Goal: Information Seeking & Learning: Check status

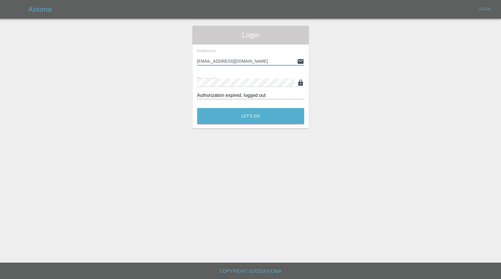
type input "enquiries@colourtouch.co.uk"
click at [251, 116] on button "Let's Go" at bounding box center [250, 116] width 107 height 16
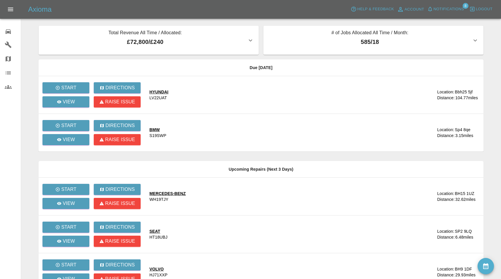
click at [443, 8] on span "Notifications" at bounding box center [449, 9] width 30 height 7
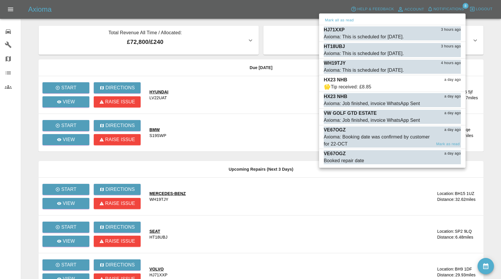
click at [369, 138] on div "Axioma: Booking date was confirmed by customer for 22-OCT" at bounding box center [378, 141] width 108 height 14
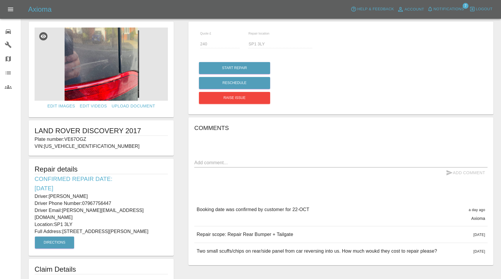
scroll to position [9, 0]
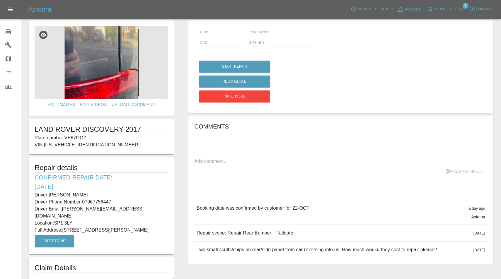
drag, startPoint x: 66, startPoint y: 137, endPoint x: 93, endPoint y: 136, distance: 26.7
click at [93, 136] on p "Plate number: VE67OGZ" at bounding box center [101, 138] width 133 height 7
copy p "VE67OGZ"
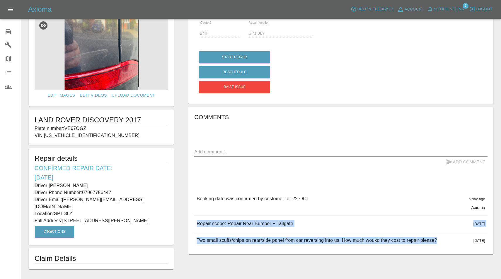
drag, startPoint x: 197, startPoint y: 224, endPoint x: 414, endPoint y: 246, distance: 218.1
click at [414, 246] on div "Booking date was confirmed by customer for 22-OCT a day ago Axioma Booking date…" at bounding box center [341, 220] width 294 height 58
copy div "Repair scope: Repair Rear Bumper + Tailgate 6 days ago Repair scope: Repair Rea…"
drag, startPoint x: 50, startPoint y: 185, endPoint x: 103, endPoint y: 183, distance: 52.8
click at [103, 183] on p "Driver: Damian Paterson" at bounding box center [101, 185] width 133 height 7
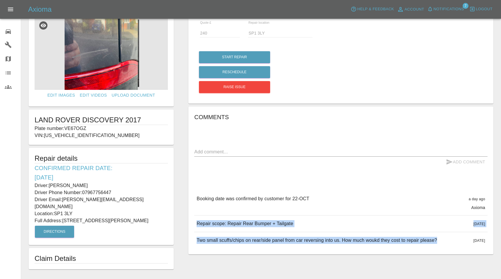
copy p "Damian Paterson"
drag, startPoint x: 84, startPoint y: 192, endPoint x: 130, endPoint y: 192, distance: 46.3
click at [130, 192] on p "Driver Phone Number: 07967756447" at bounding box center [101, 192] width 133 height 7
copy p "07967756447"
drag, startPoint x: 63, startPoint y: 213, endPoint x: 142, endPoint y: 216, distance: 78.4
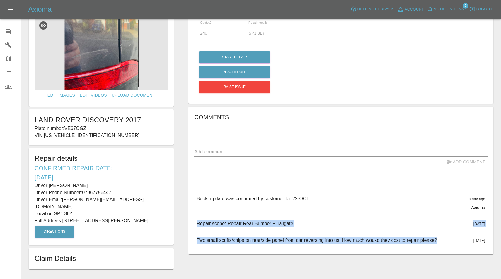
click at [142, 218] on p "Full Address: 24 Hulse Road Salisbury Wiltshire" at bounding box center [101, 221] width 133 height 7
copy p "24 Hulse Road Salisbury Wiltshire"
drag, startPoint x: 56, startPoint y: 205, endPoint x: 74, endPoint y: 206, distance: 18.2
click at [74, 211] on p "Location: SP1 3LY" at bounding box center [101, 214] width 133 height 7
copy p "SP1 3LY"
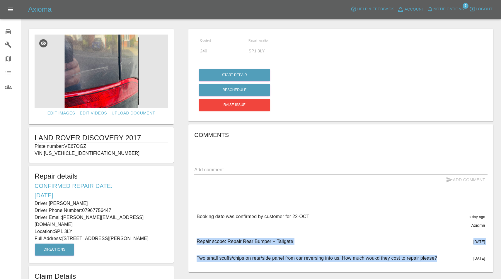
scroll to position [0, 0]
click at [102, 65] on img at bounding box center [101, 71] width 133 height 73
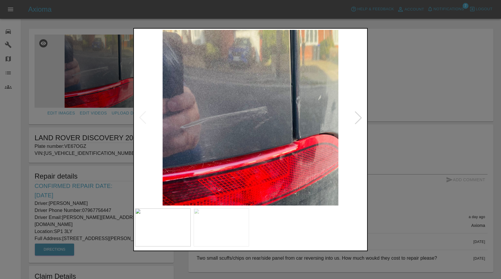
click at [356, 117] on div at bounding box center [358, 117] width 13 height 13
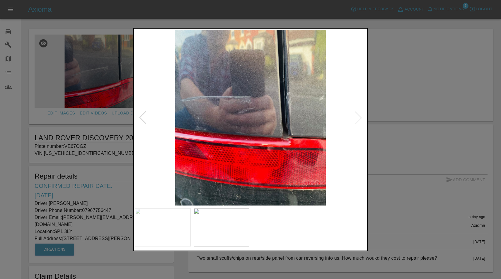
click at [424, 60] on div at bounding box center [250, 139] width 501 height 279
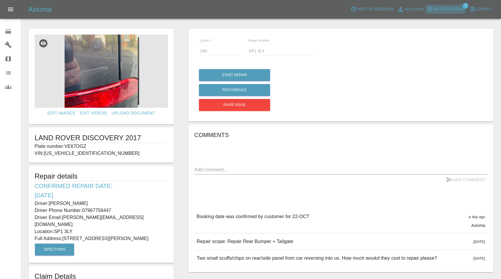
click at [443, 7] on span "Notifications" at bounding box center [449, 9] width 30 height 7
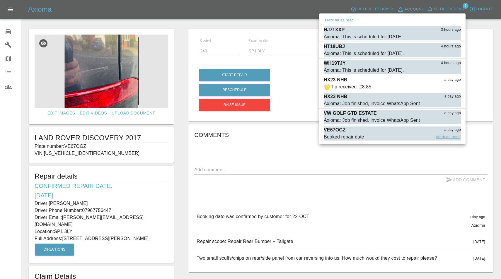
click at [447, 138] on button "Mark as read" at bounding box center [448, 137] width 26 height 7
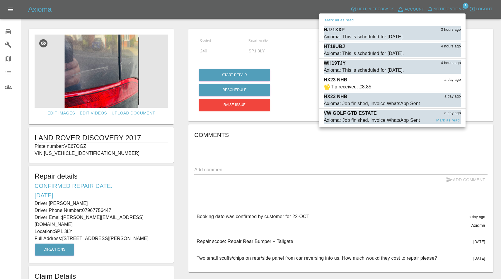
click at [453, 121] on button "Mark as read" at bounding box center [448, 120] width 26 height 7
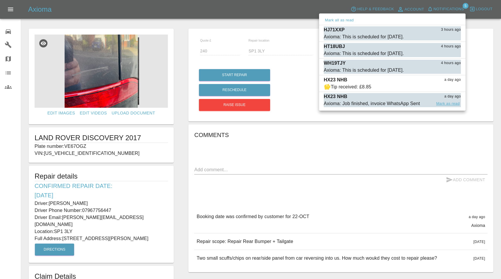
click at [445, 104] on button "Mark as read" at bounding box center [448, 104] width 26 height 7
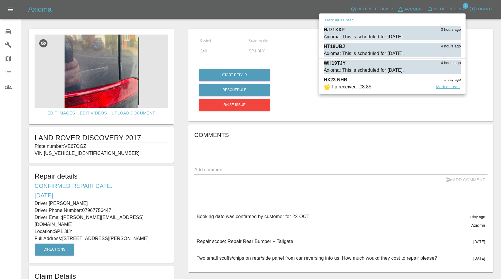
click at [443, 89] on button "Mark as read" at bounding box center [448, 87] width 26 height 7
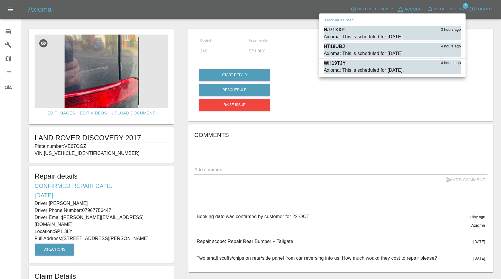
click at [349, 18] on button "Mark all as read" at bounding box center [339, 20] width 31 height 7
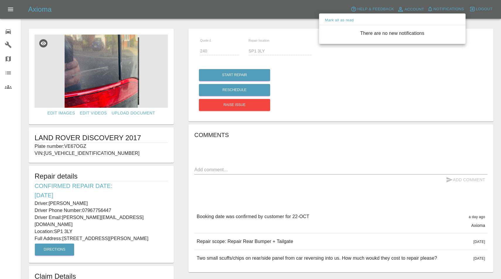
click at [391, 84] on div at bounding box center [250, 139] width 501 height 279
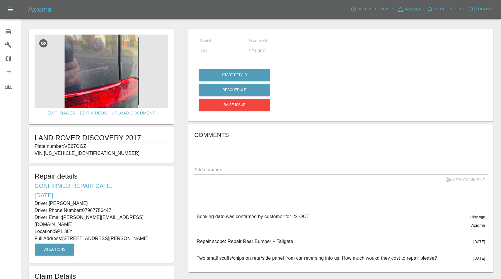
click at [4, 32] on link "0 Repair home" at bounding box center [10, 31] width 21 height 14
